Goal: Information Seeking & Learning: Learn about a topic

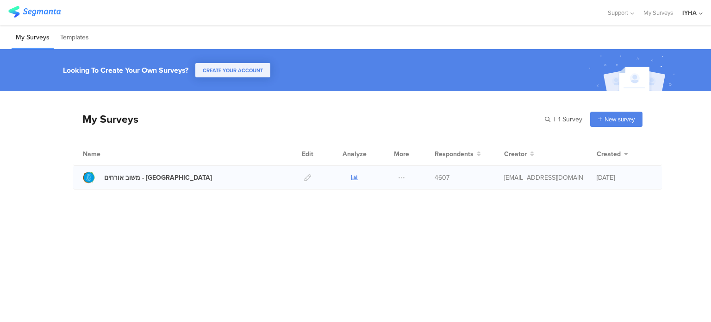
click at [353, 179] on icon at bounding box center [355, 177] width 7 height 7
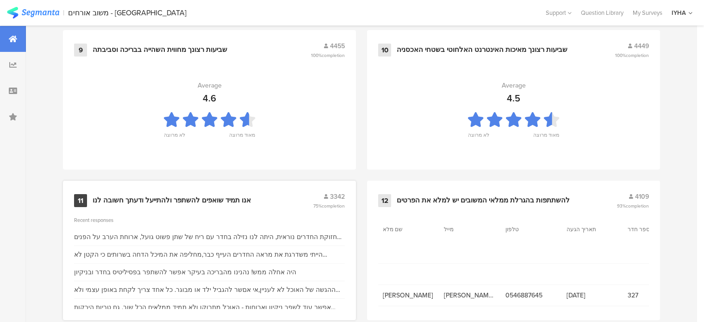
scroll to position [1036, 0]
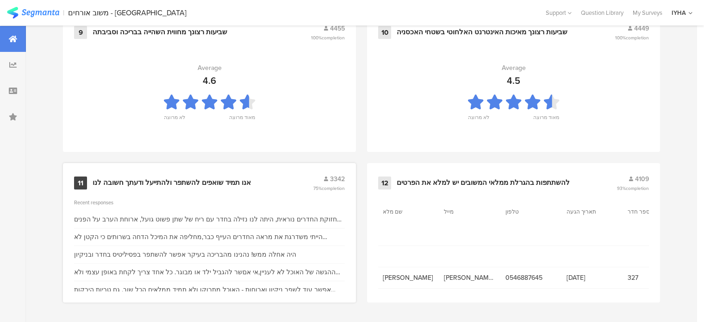
click at [222, 179] on div "אנו תמיד שואפים להשתפר ולהתייעל ודעתך חשובה לנו" at bounding box center [172, 182] width 158 height 9
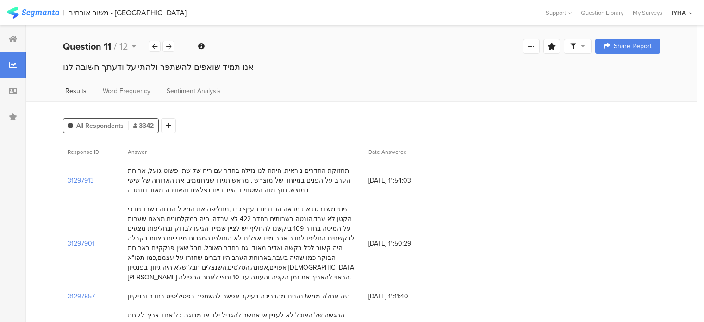
scroll to position [46, 0]
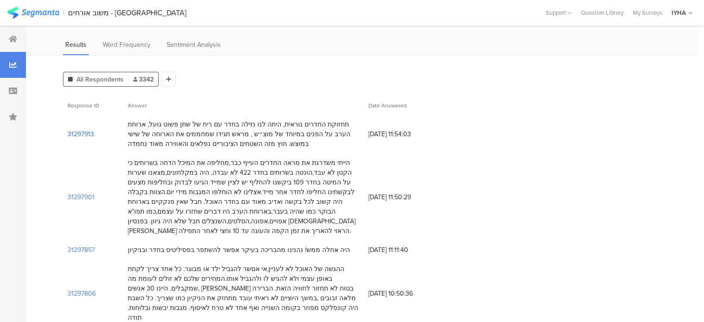
click at [78, 131] on section "31297913" at bounding box center [81, 134] width 26 height 10
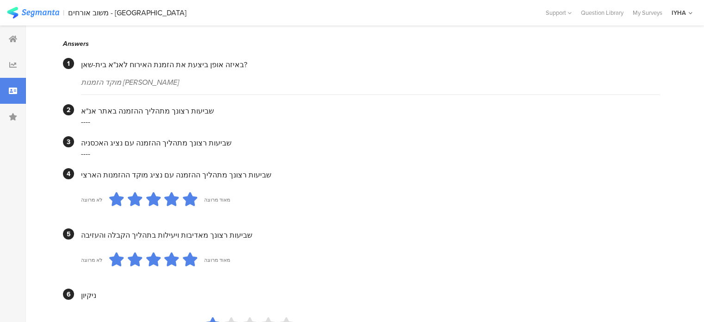
scroll to position [139, 0]
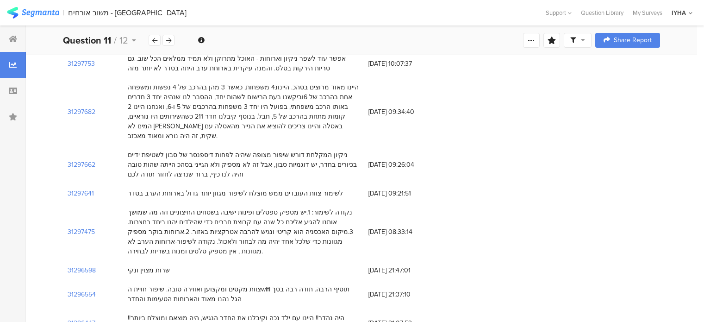
scroll to position [370, 0]
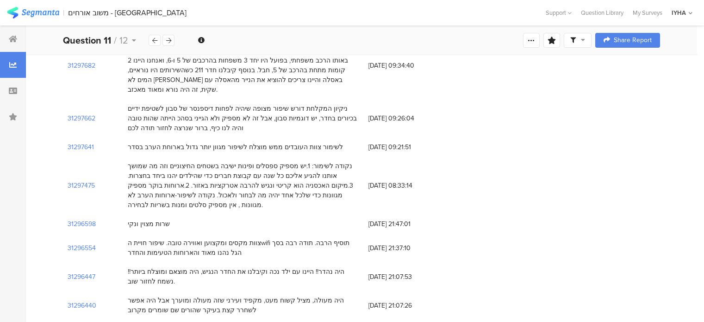
drag, startPoint x: 273, startPoint y: 124, endPoint x: 133, endPoint y: 180, distance: 150.7
click at [133, 180] on div "נקודה לשימור: 1.יש מספיק ספסלים ופינות ישיבה בשטחים החיצוניים וזה מה שמושך אותנ…" at bounding box center [244, 185] width 232 height 49
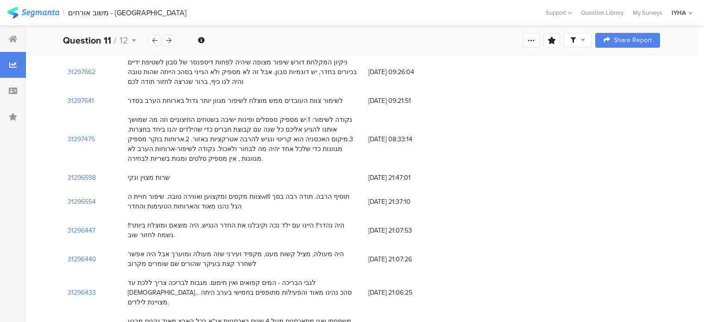
click at [148, 173] on div "שרות מצוין ונקי" at bounding box center [149, 178] width 42 height 10
click at [82, 173] on section "31296598" at bounding box center [82, 178] width 28 height 10
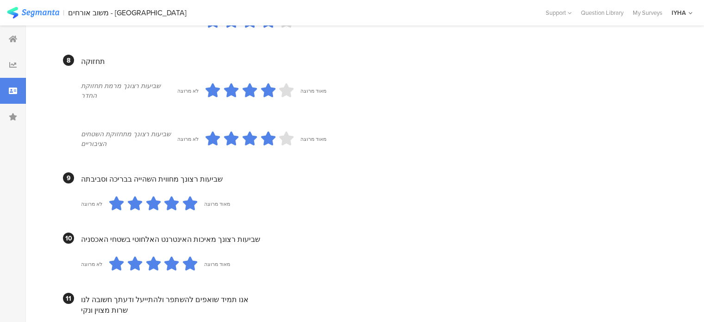
scroll to position [853, 0]
